Goal: Check status: Check status

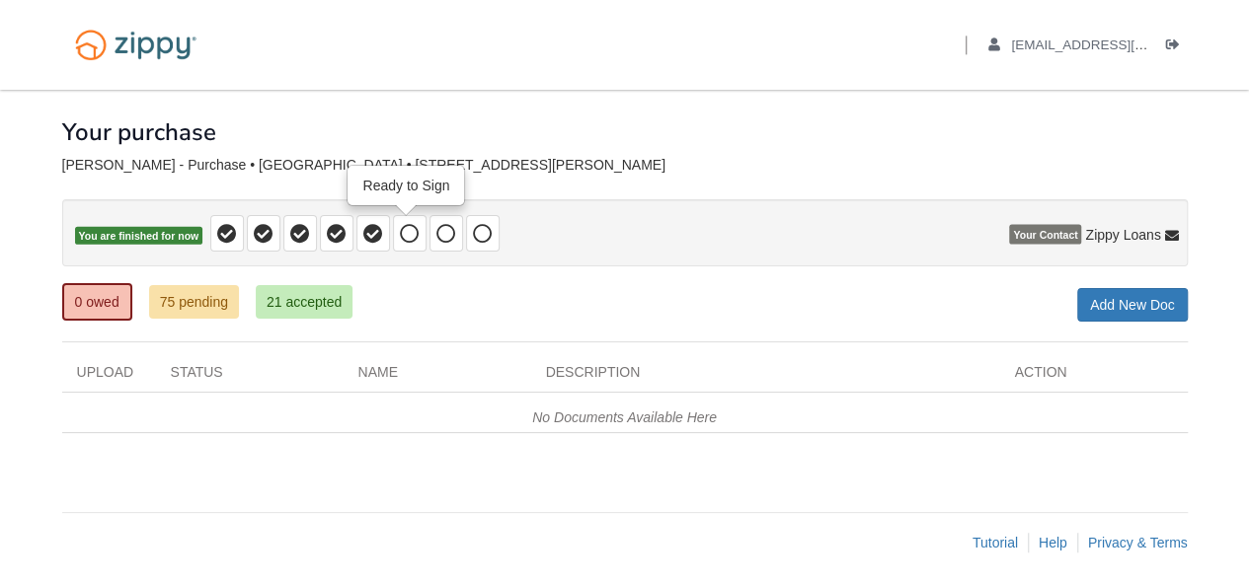
click at [407, 242] on icon at bounding box center [410, 234] width 20 height 20
